Goal: Information Seeking & Learning: Find specific page/section

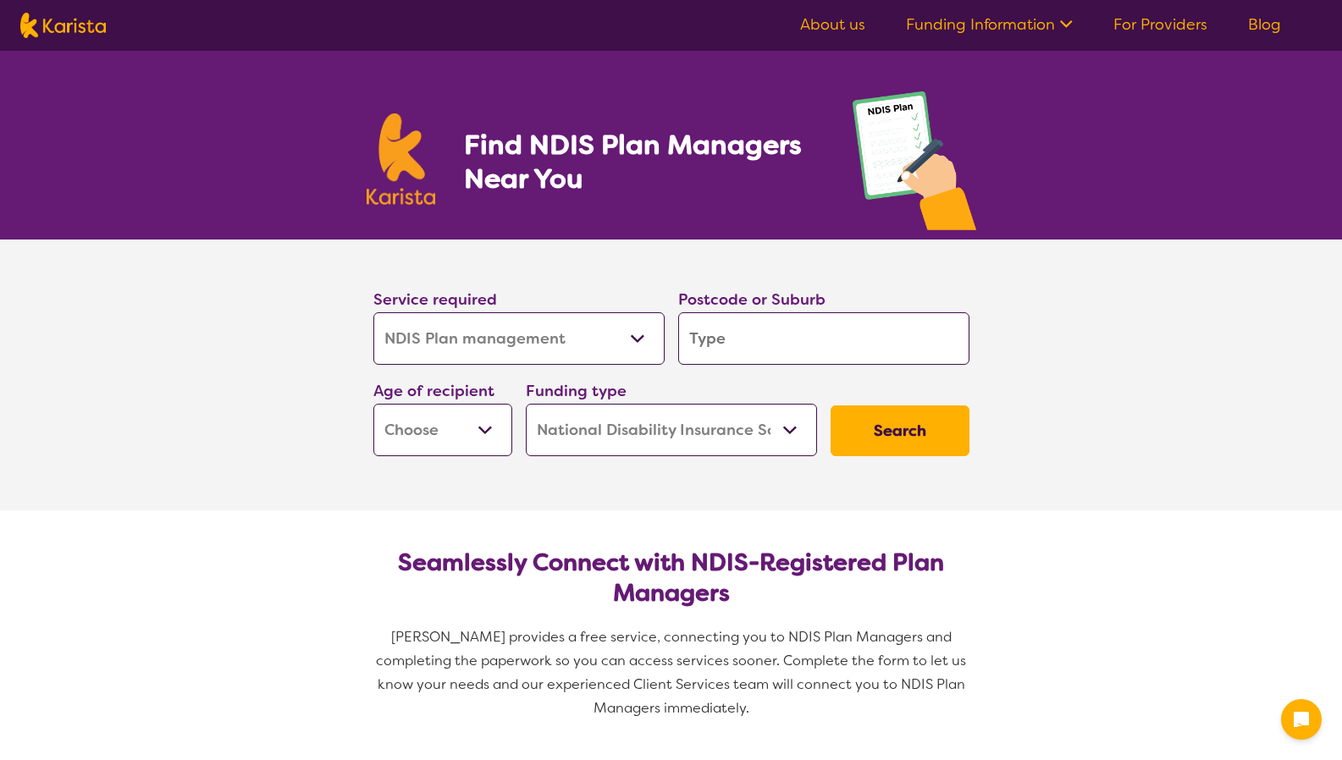
select select "NDIS Plan management"
select select "NDIS"
select select "NDIS Plan management"
select select "NDIS"
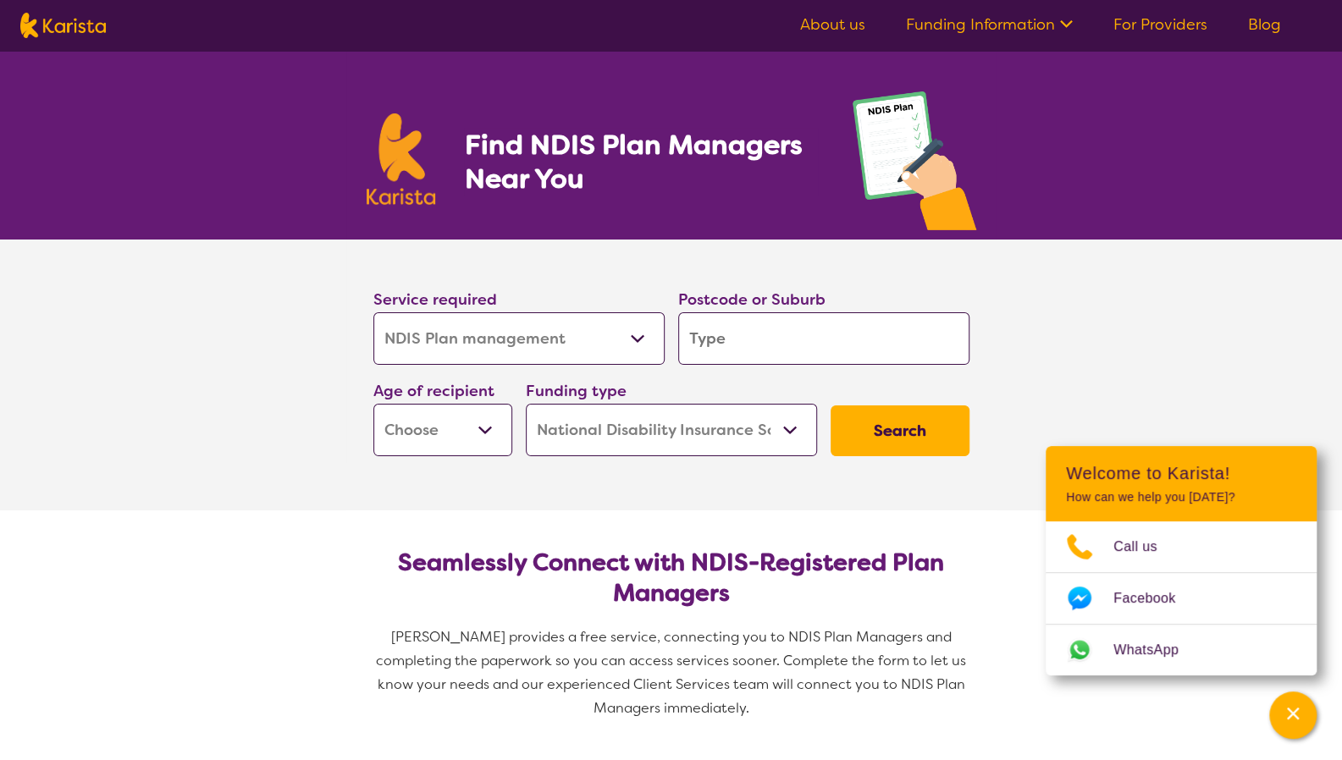
click at [767, 341] on input "search" at bounding box center [823, 338] width 291 height 52
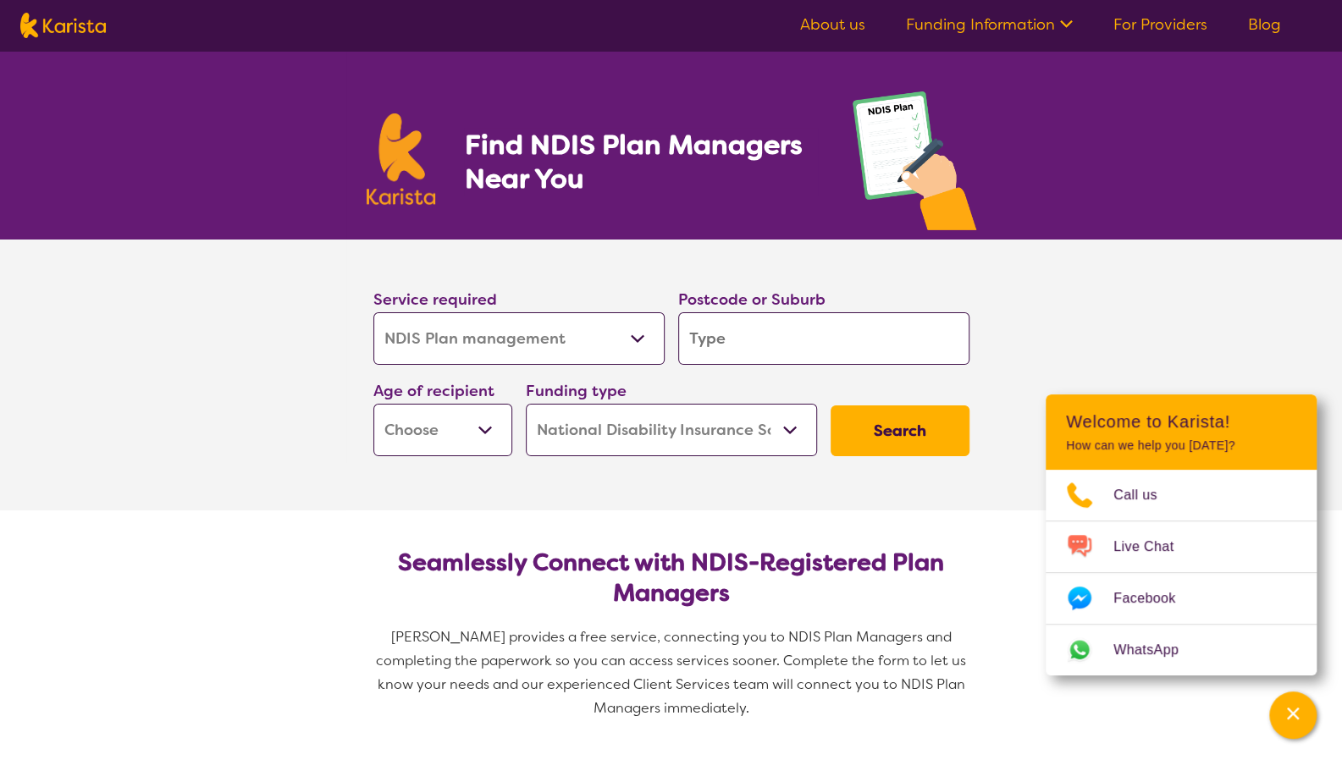
click at [767, 341] on input "search" at bounding box center [823, 338] width 291 height 52
type input "2"
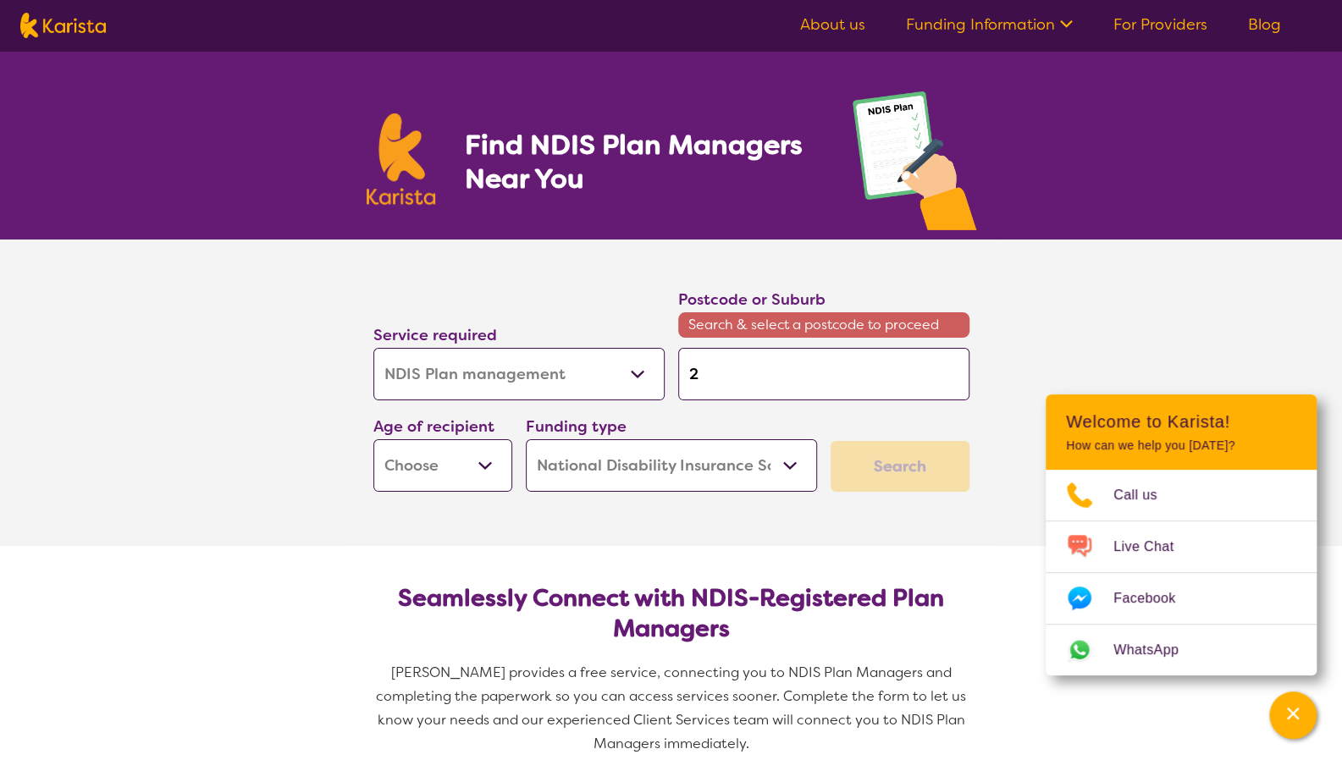
type input "27"
type input "277"
type input "2779"
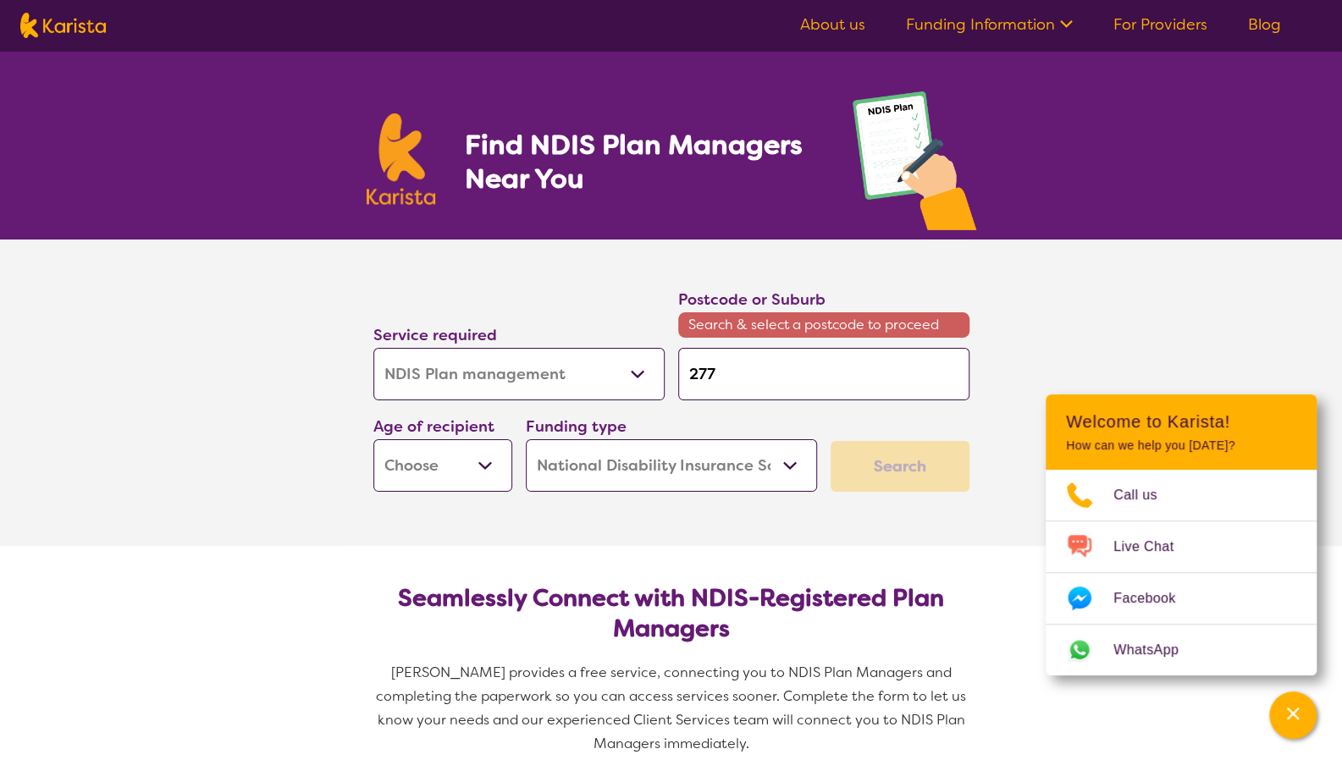
type input "2779"
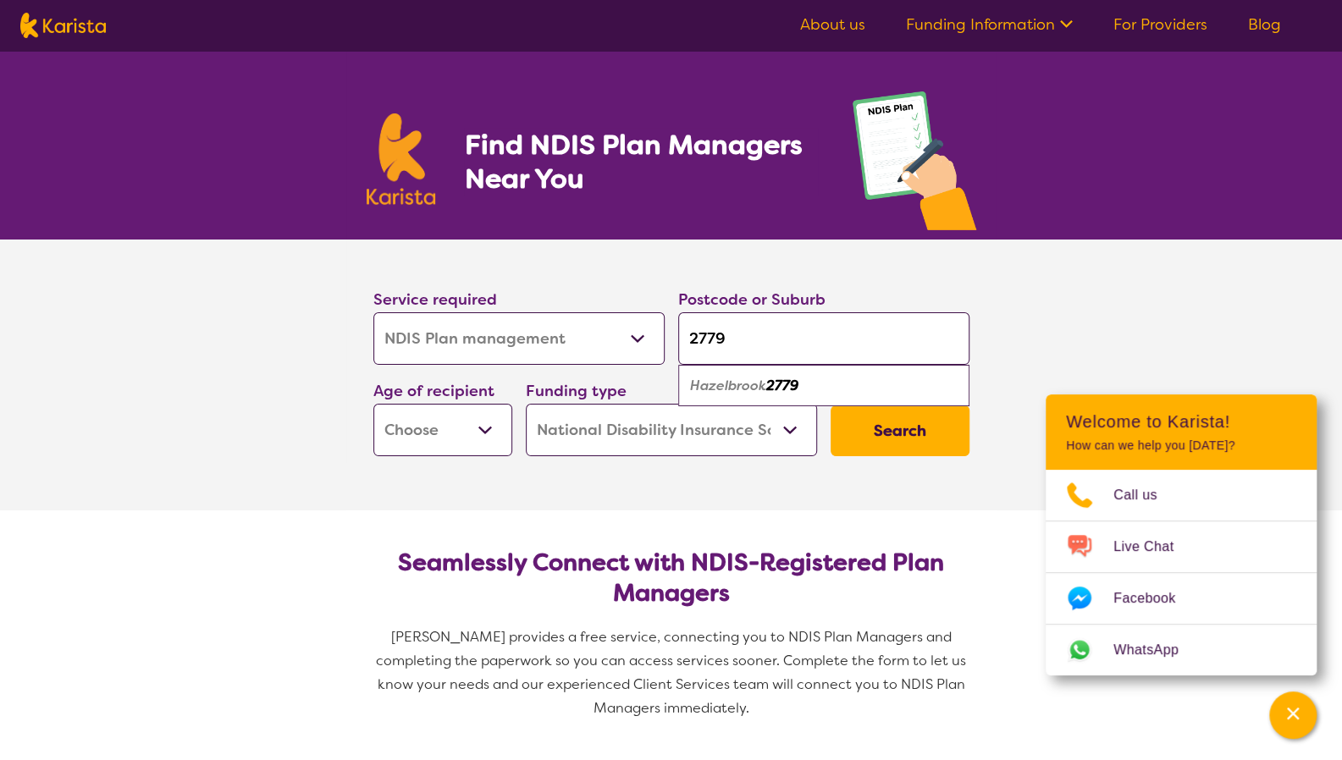
type input "2779"
click at [766, 378] on em "Hazelbrook" at bounding box center [728, 386] width 76 height 18
click at [471, 426] on select "Early Childhood - 0 to 9 Child - 10 to 11 Adolescent - 12 to 17 Adult - 18 to 6…" at bounding box center [442, 430] width 139 height 52
select select "EC"
click at [373, 404] on select "Early Childhood - 0 to 9 Child - 10 to 11 Adolescent - 12 to 17 Adult - 18 to 6…" at bounding box center [442, 430] width 139 height 52
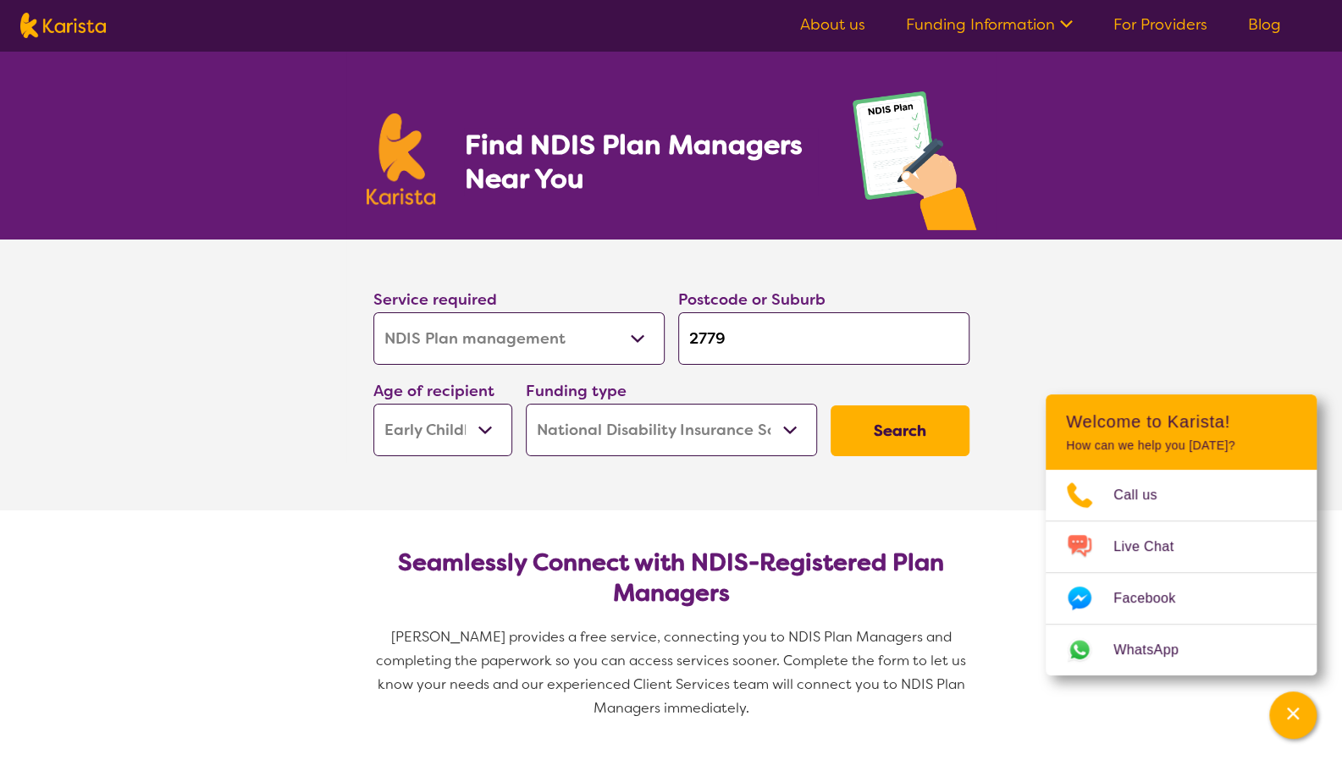
select select "EC"
click at [901, 438] on button "Search" at bounding box center [899, 430] width 139 height 51
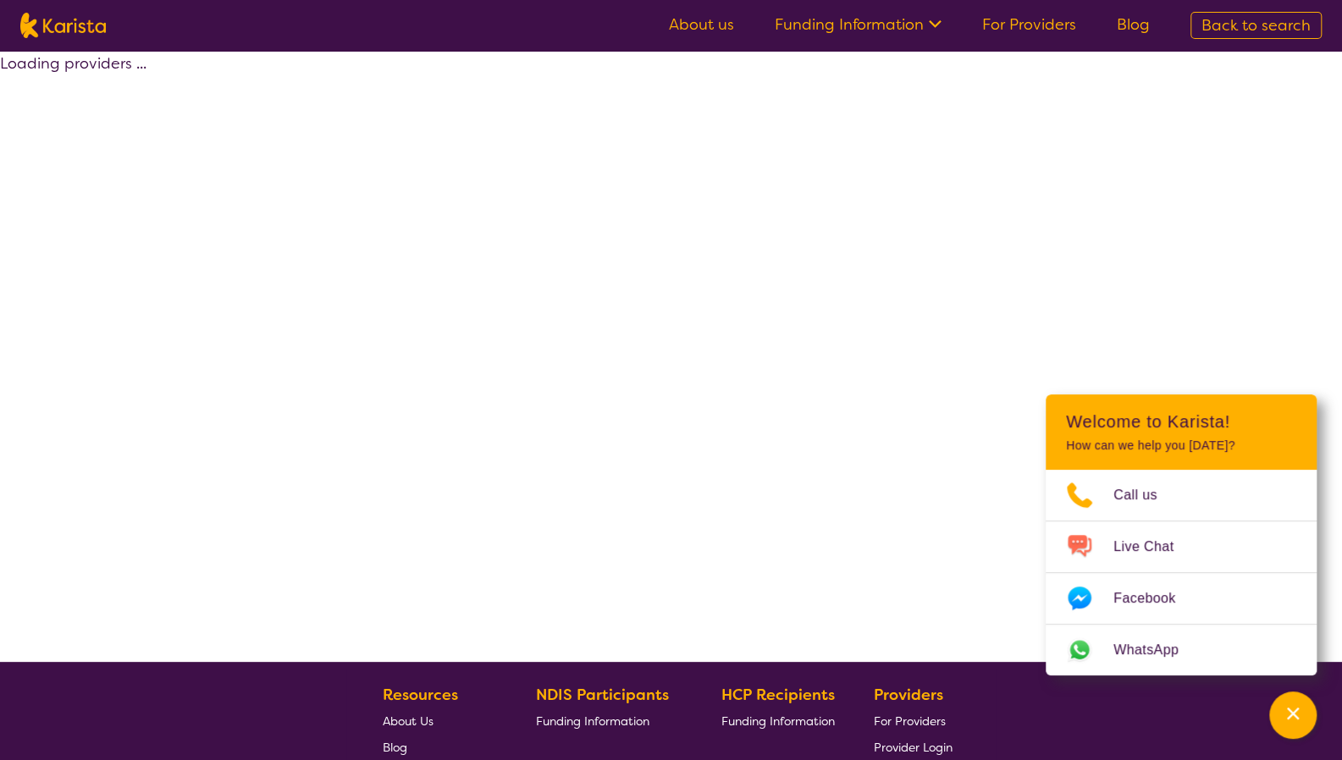
select select "by_score"
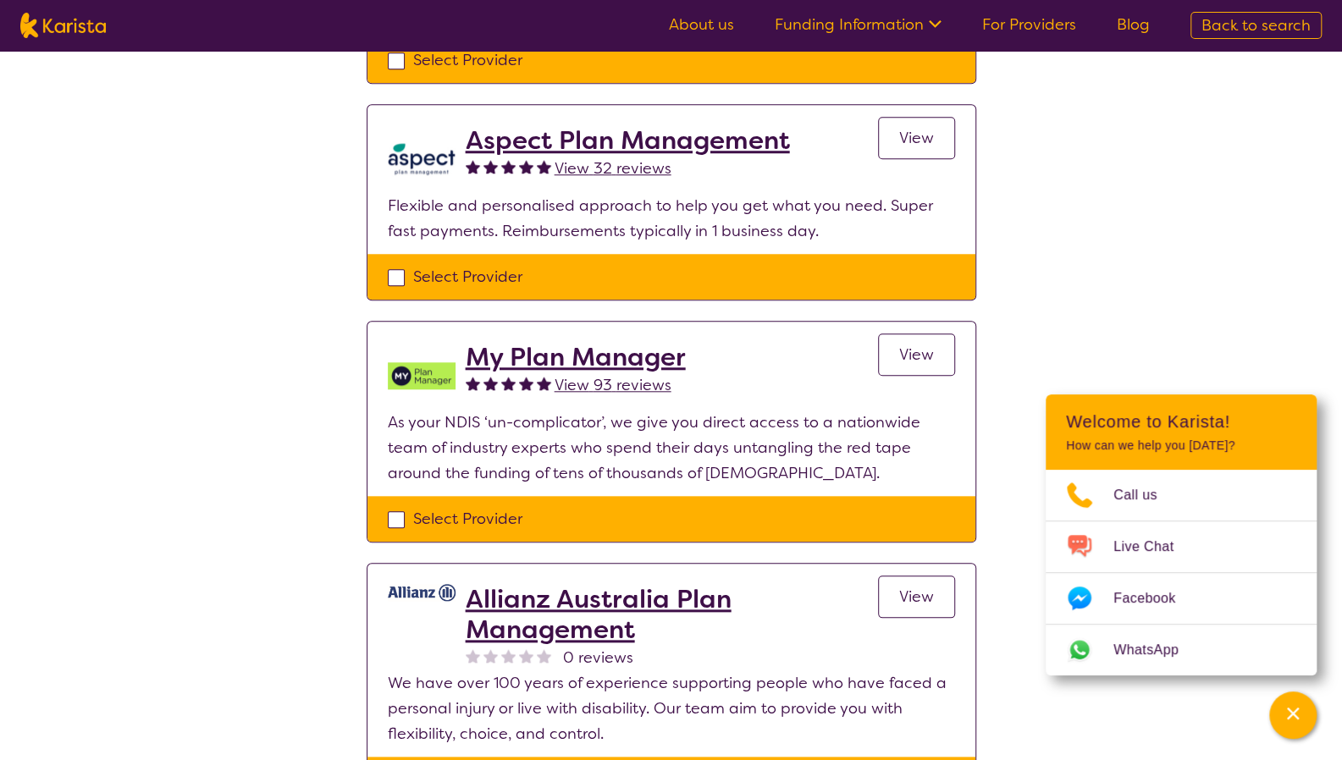
scroll to position [791, 0]
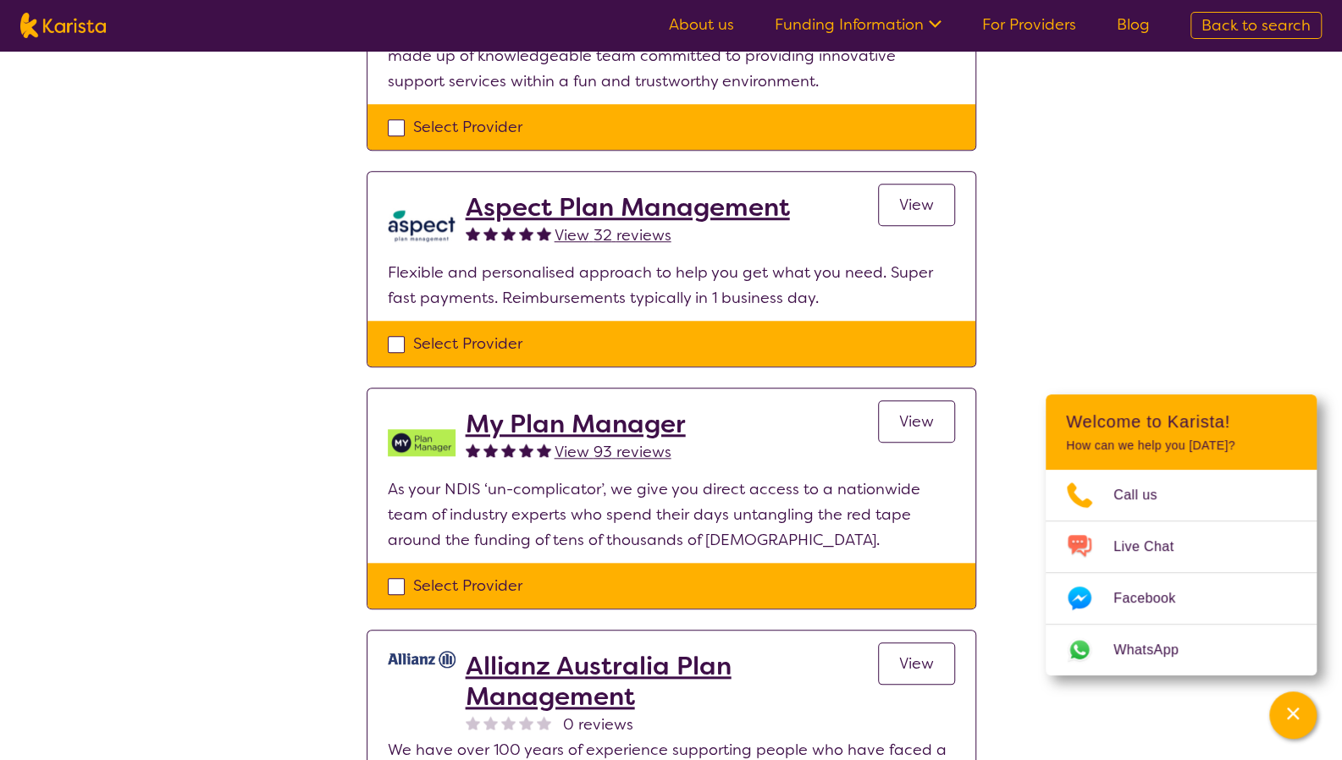
select select "NDIS Plan management"
select select "EC"
select select "NDIS"
select select "NDIS Plan management"
select select "EC"
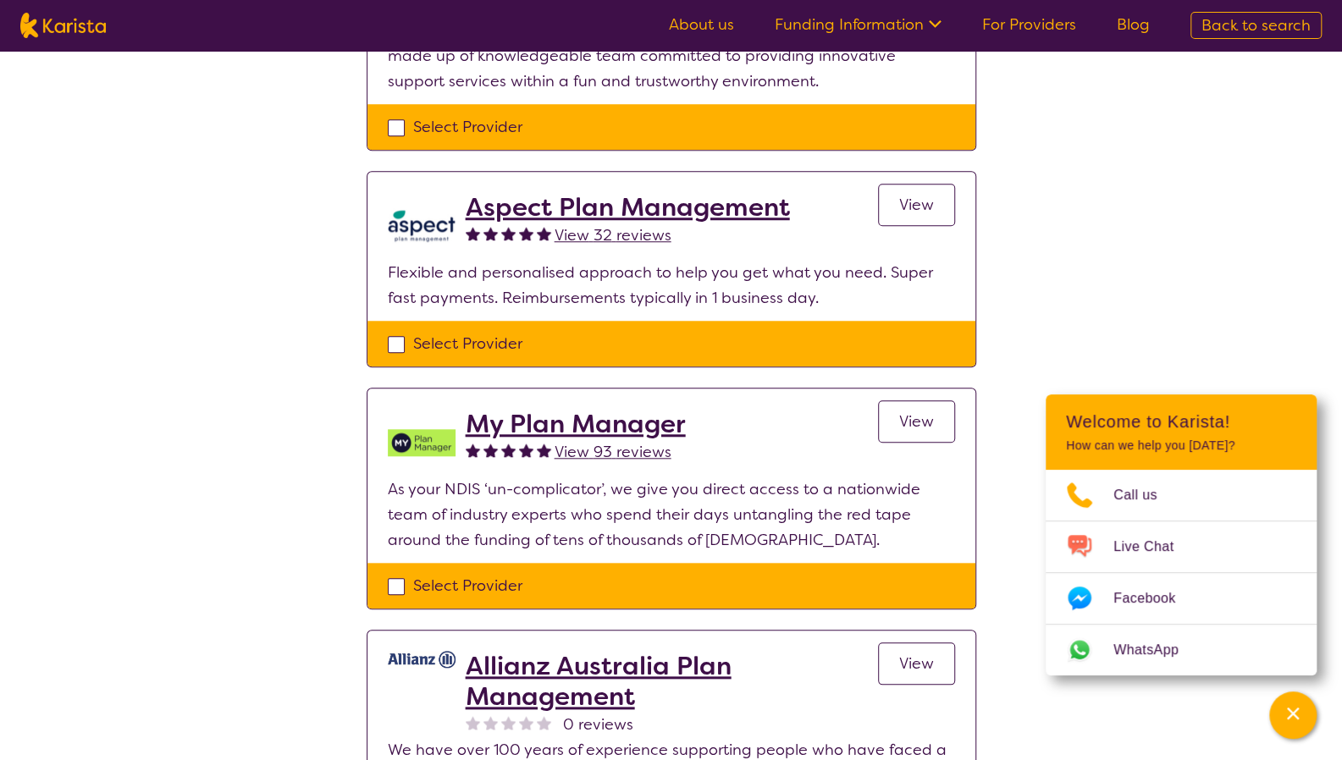
select select "NDIS"
